Goal: Task Accomplishment & Management: Manage account settings

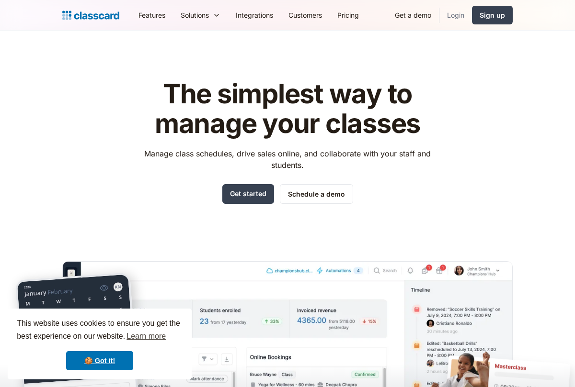
click at [445, 20] on link "Login" at bounding box center [455, 15] width 33 height 22
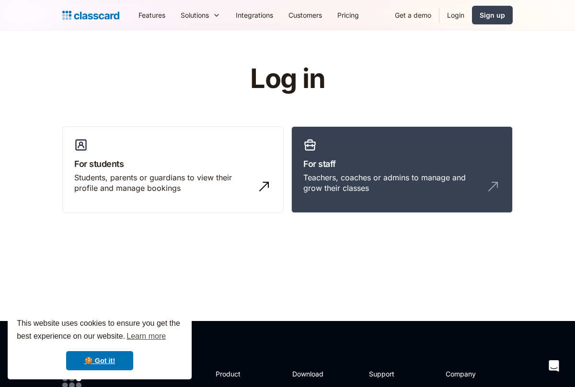
click at [453, 16] on link "Login" at bounding box center [455, 15] width 33 height 22
click at [356, 178] on div "Teachers, coaches or admins to manage and grow their classes" at bounding box center [392, 183] width 178 height 22
